Goal: Navigation & Orientation: Find specific page/section

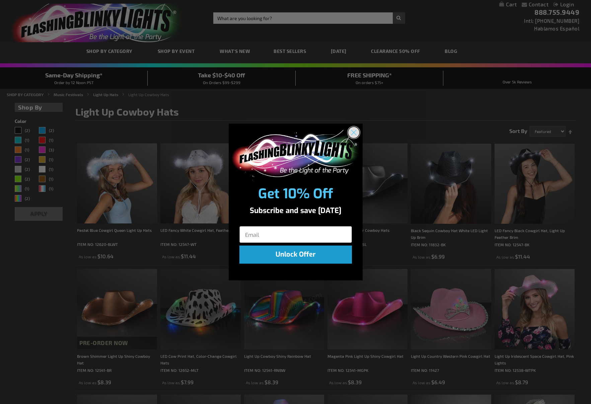
click at [355, 130] on circle "Close dialog" at bounding box center [353, 132] width 11 height 11
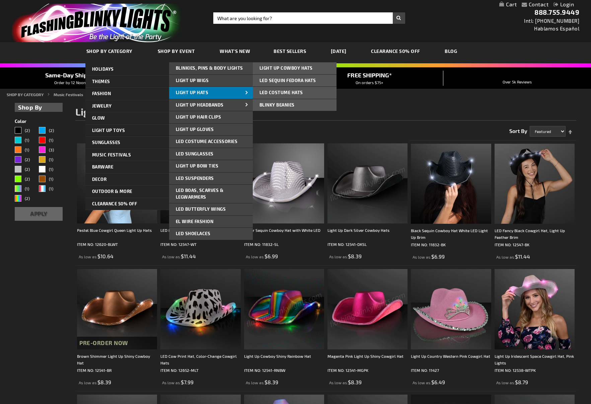
click at [192, 92] on span "Light Up Hats" at bounding box center [192, 92] width 33 height 5
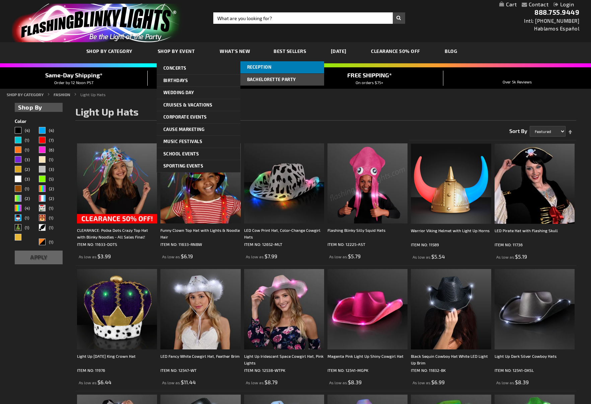
click at [255, 69] on span "Reception" at bounding box center [259, 66] width 24 height 5
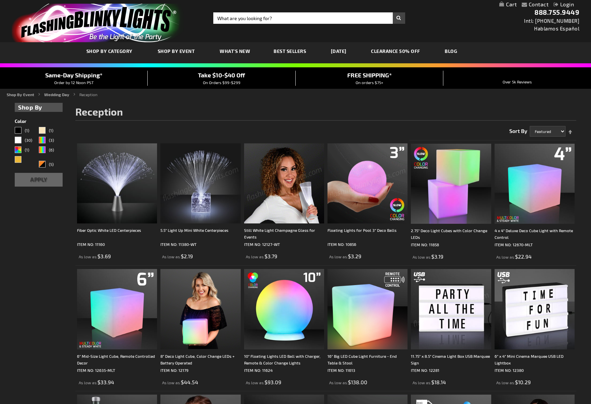
click at [231, 50] on span "What's New" at bounding box center [235, 51] width 30 height 6
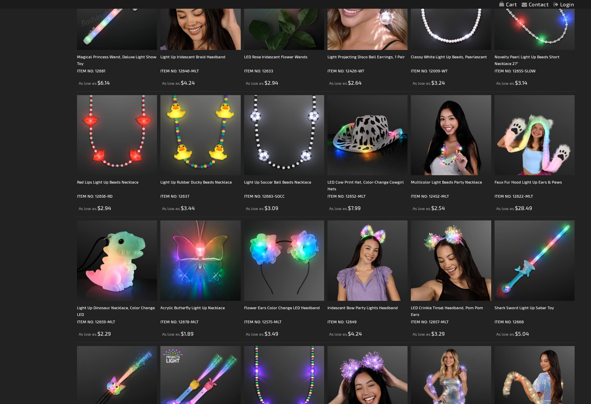
scroll to position [550, 0]
